Goal: Learn about a topic

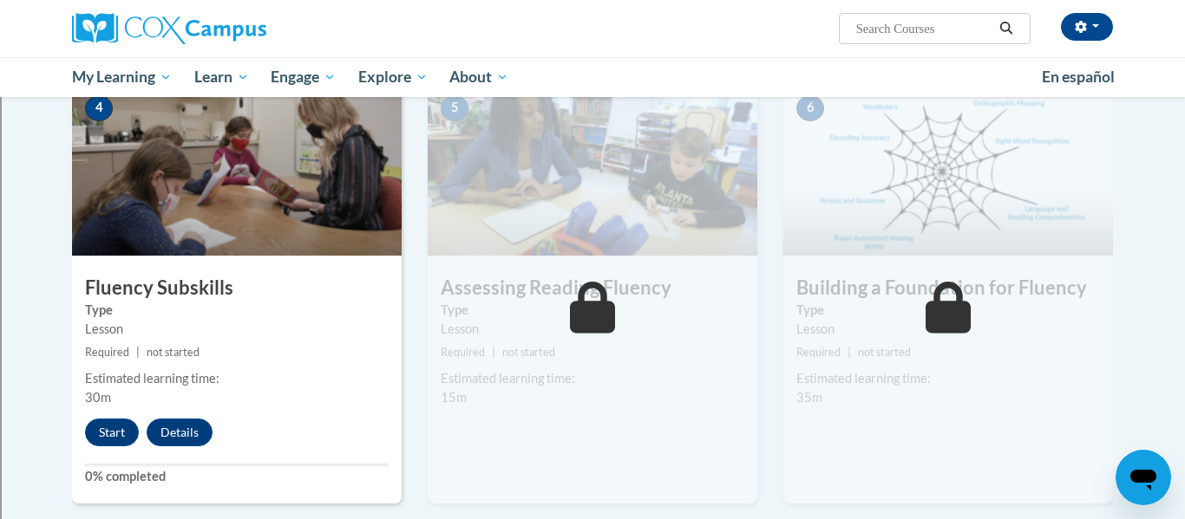
scroll to position [1107, 0]
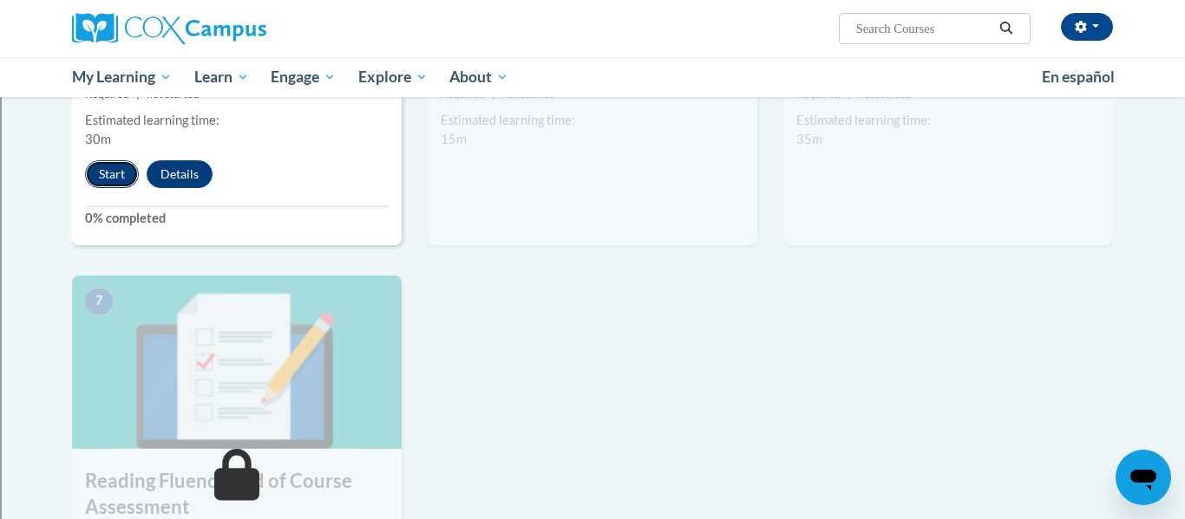
click at [108, 178] on button "Start" at bounding box center [112, 174] width 54 height 28
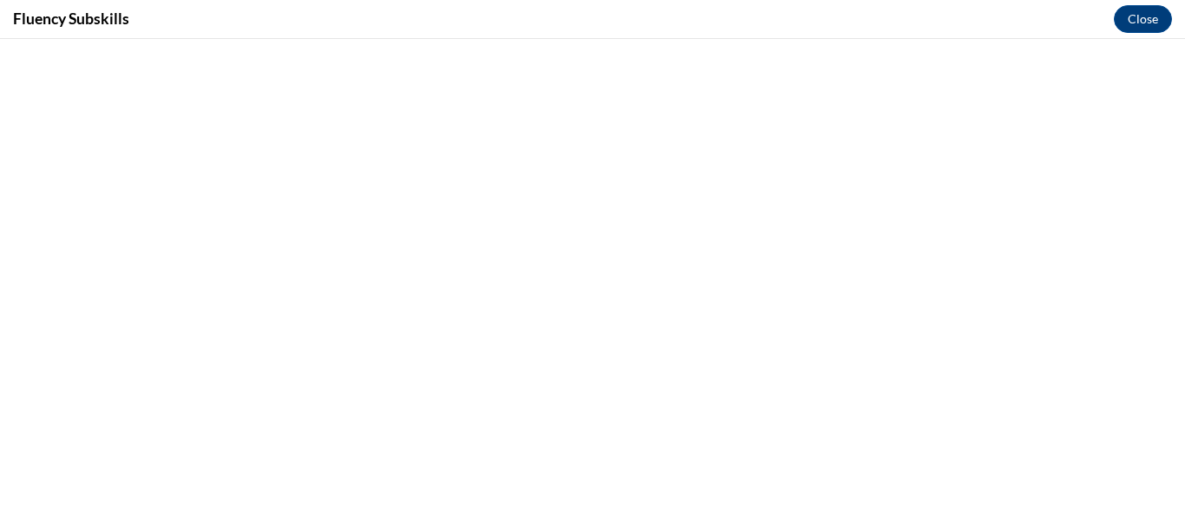
scroll to position [1045, 0]
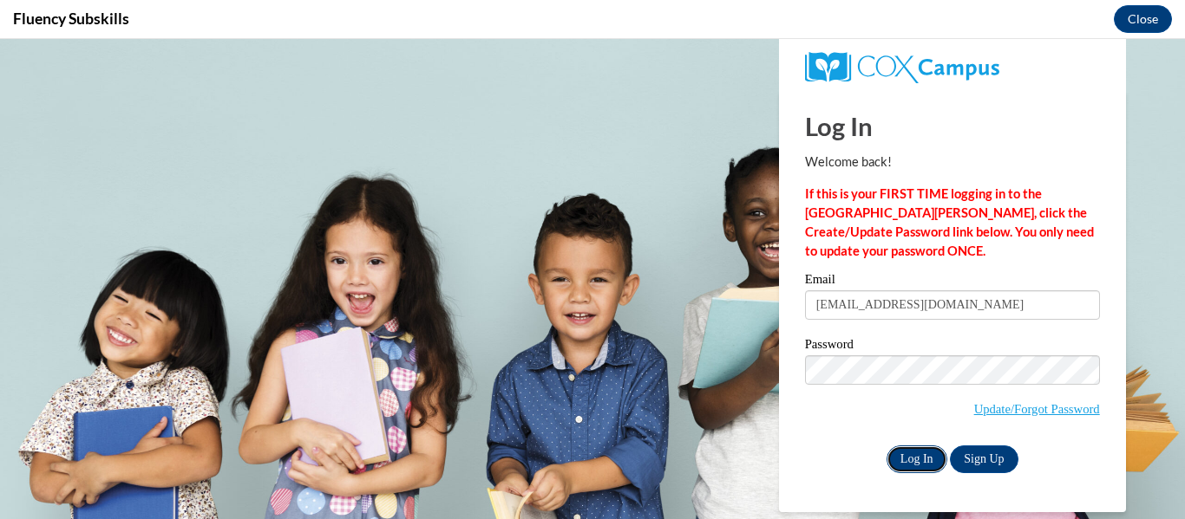
click at [914, 460] on input "Log In" at bounding box center [916, 460] width 61 height 28
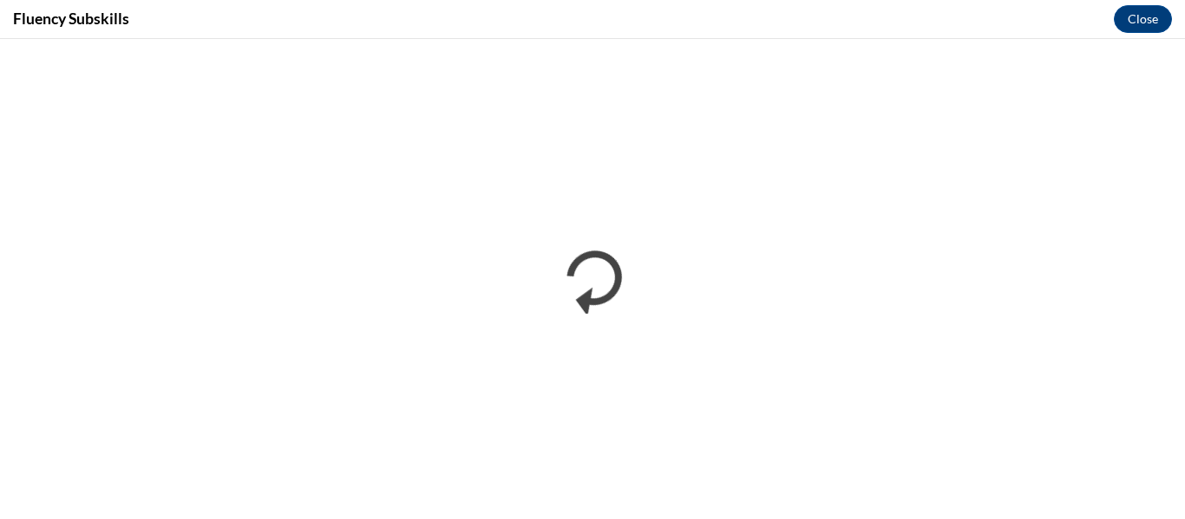
scroll to position [0, 0]
